Goal: Transaction & Acquisition: Purchase product/service

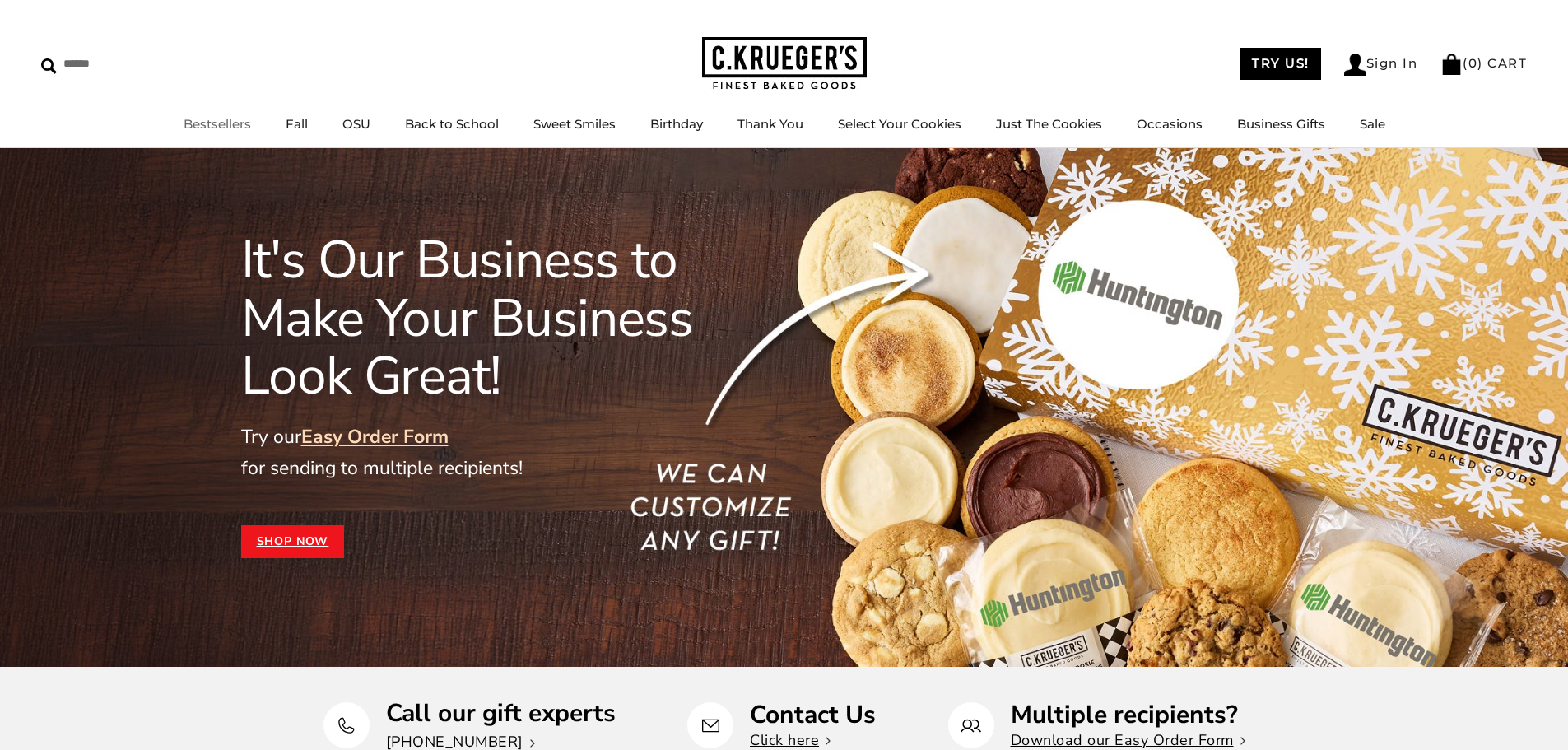
click at [202, 125] on link "Bestsellers" at bounding box center [217, 123] width 68 height 16
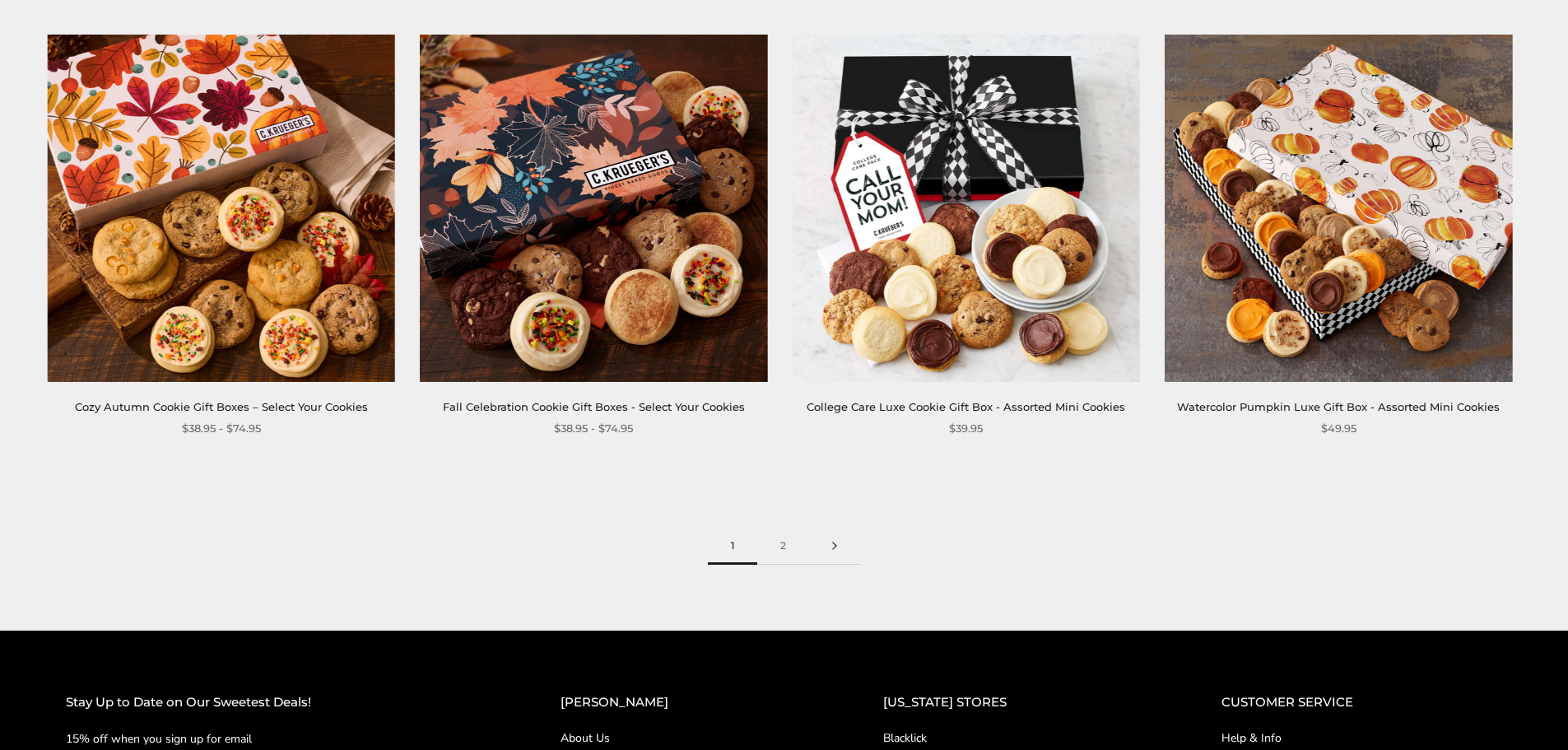
scroll to position [2633, 0]
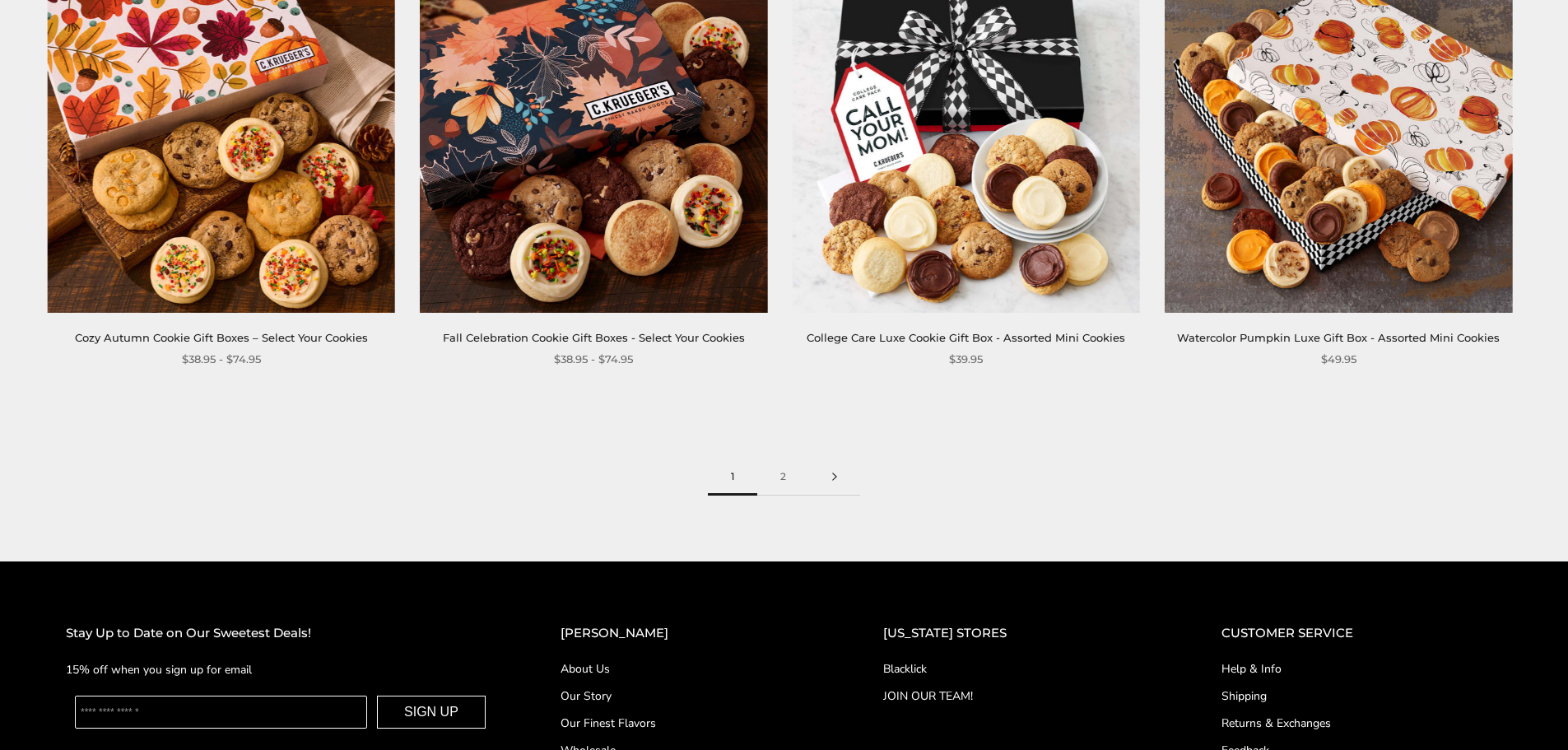
click at [835, 484] on link at bounding box center [834, 476] width 51 height 37
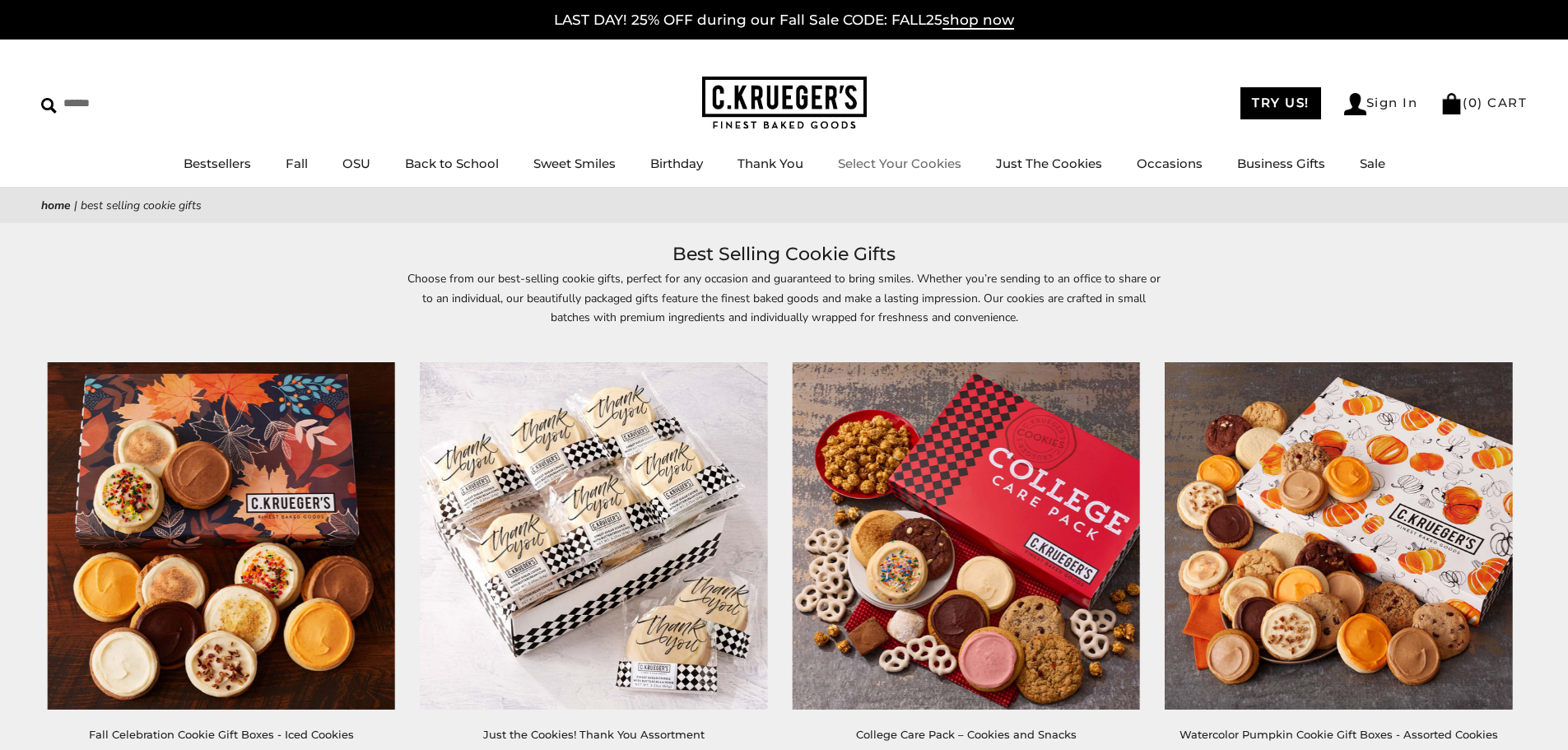
click at [901, 161] on link "Select Your Cookies" at bounding box center [900, 163] width 124 height 16
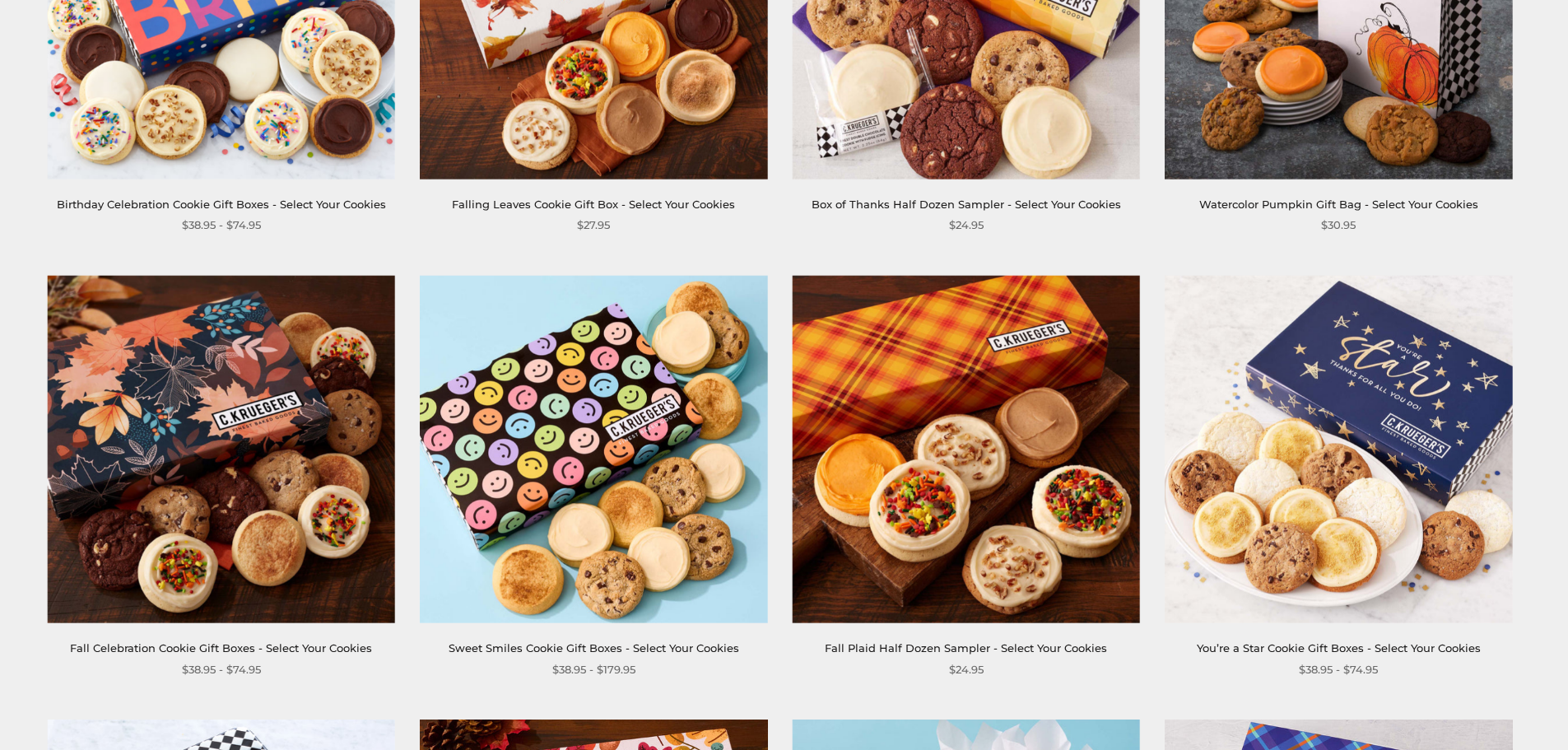
scroll to position [988, 0]
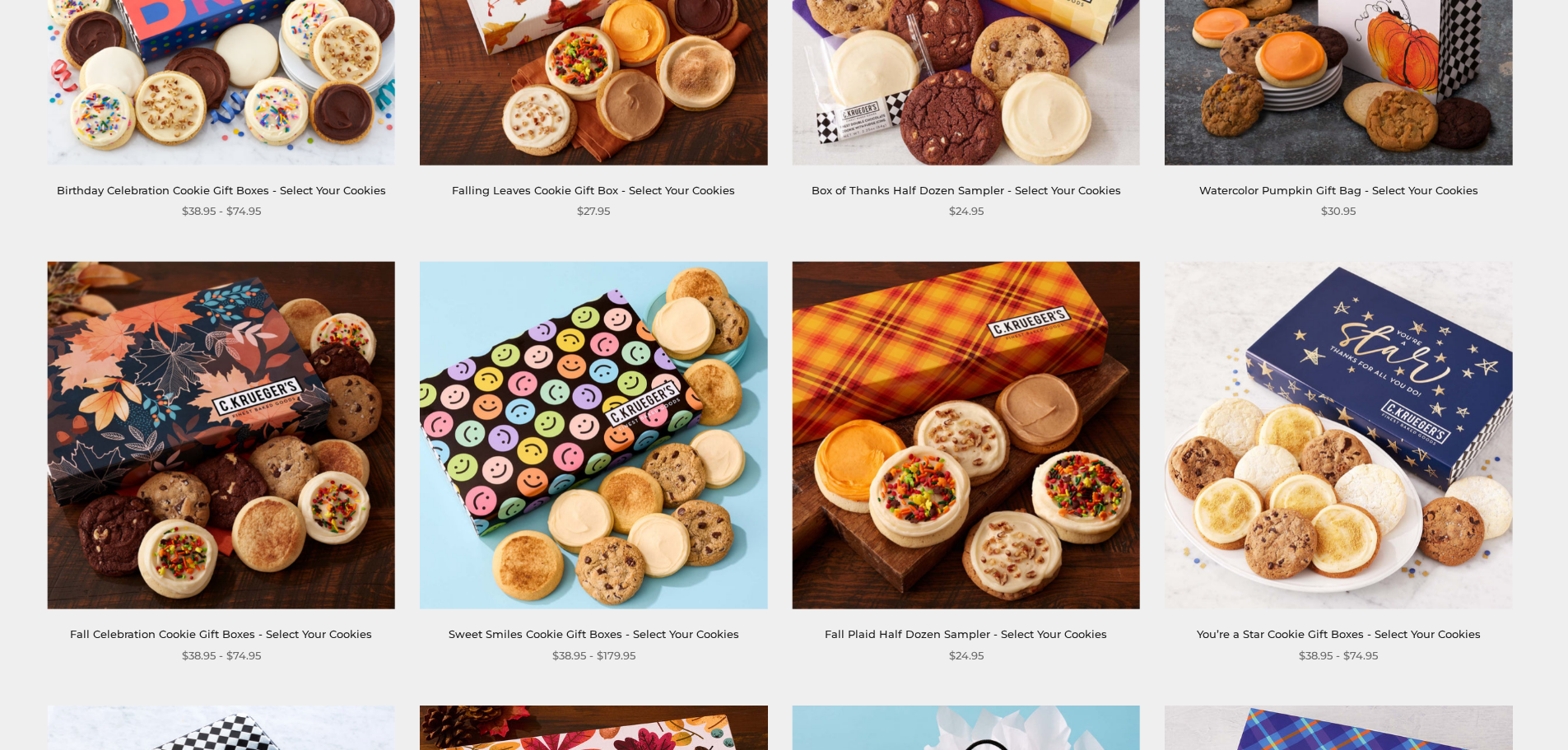
click at [675, 405] on img at bounding box center [593, 435] width 347 height 347
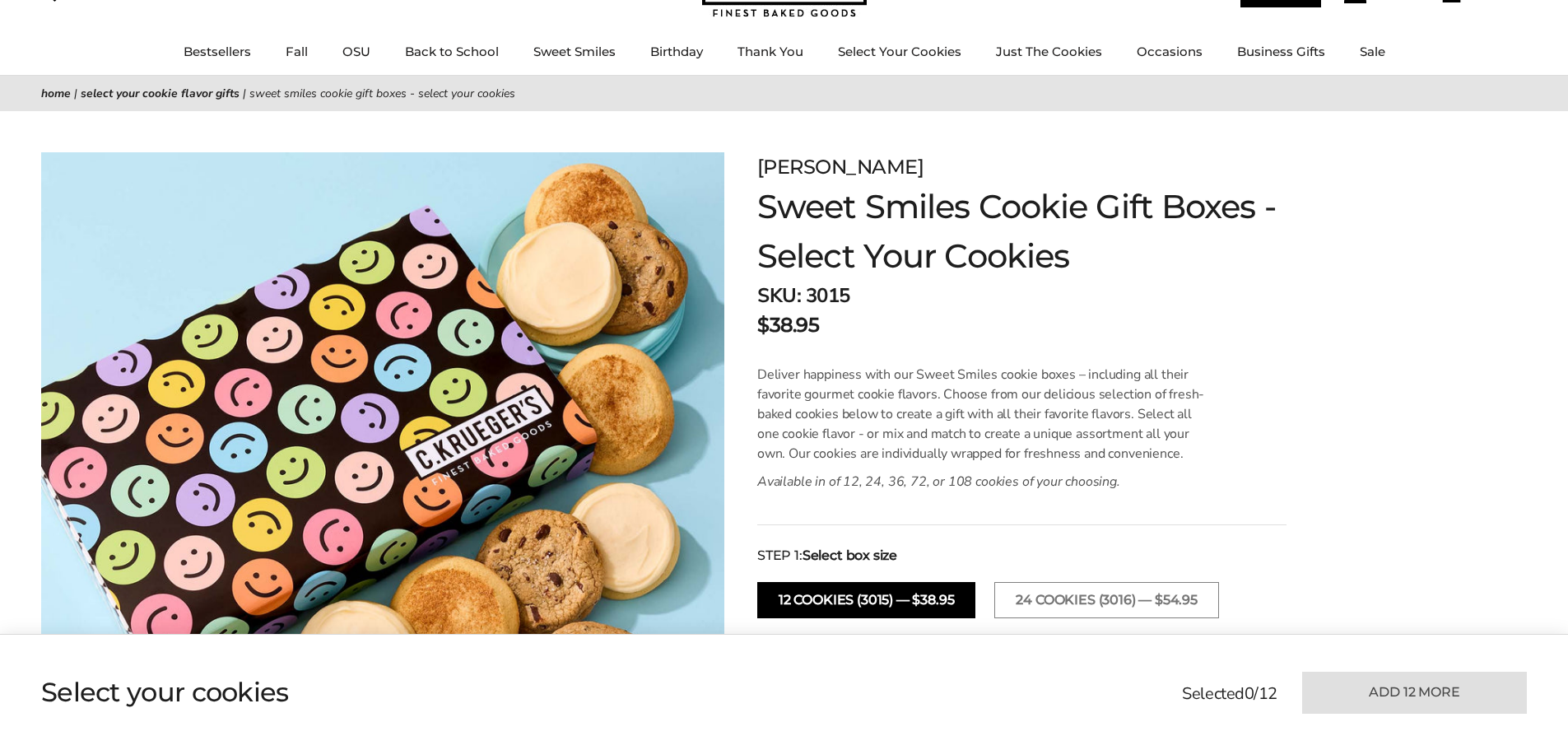
scroll to position [83, 0]
